Goal: Information Seeking & Learning: Learn about a topic

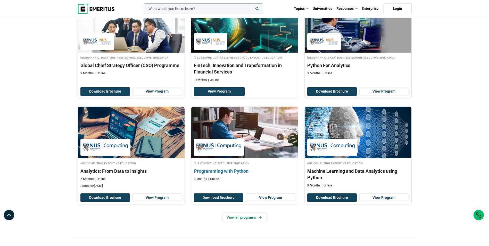
scroll to position [155, 0]
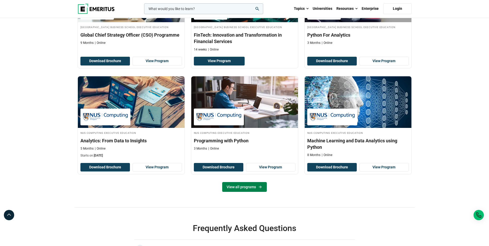
click at [260, 189] on icon at bounding box center [260, 187] width 4 height 4
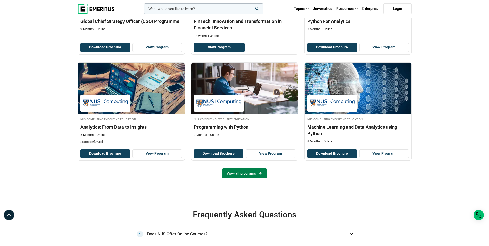
scroll to position [180, 0]
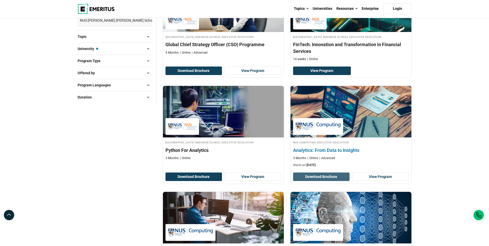
scroll to position [130, 0]
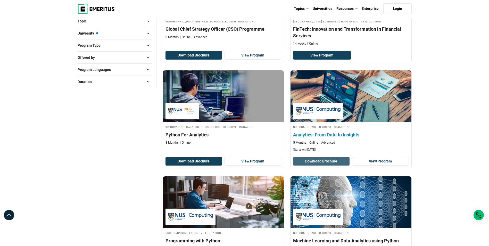
click at [306, 162] on button "Download Brochure" at bounding box center [321, 161] width 57 height 9
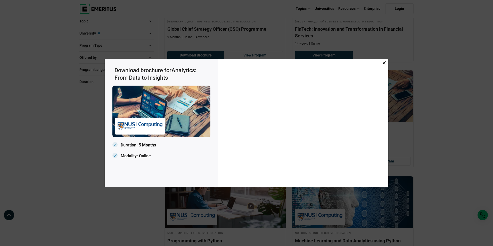
click at [385, 63] on icon at bounding box center [384, 62] width 3 height 3
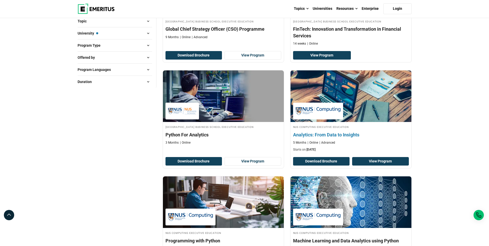
click at [395, 161] on link "View Program" at bounding box center [380, 161] width 57 height 9
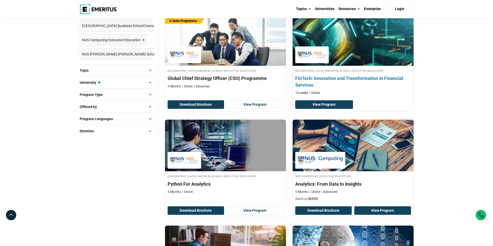
scroll to position [0, 0]
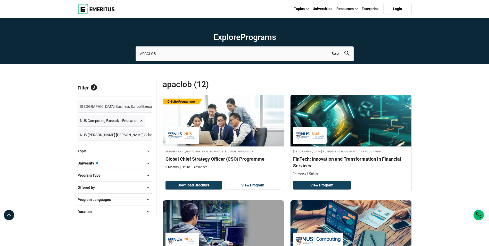
click at [140, 161] on button "University — National University of Singapore Business School Executive Educati…" at bounding box center [115, 163] width 75 height 8
click at [196, 57] on input "APACLOB" at bounding box center [245, 53] width 218 height 14
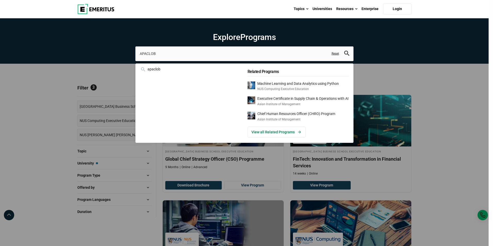
click at [105, 6] on img at bounding box center [95, 9] width 37 height 10
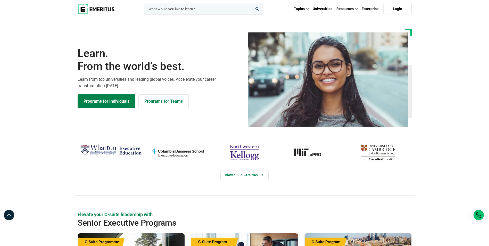
click at [182, 7] on input "woocommerce-product-search-field-0" at bounding box center [203, 9] width 119 height 11
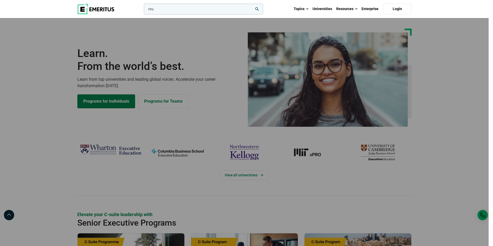
type input "ntu"
click at [143, 10] on button "search" at bounding box center [143, 10] width 0 height 0
